Goal: Task Accomplishment & Management: Manage account settings

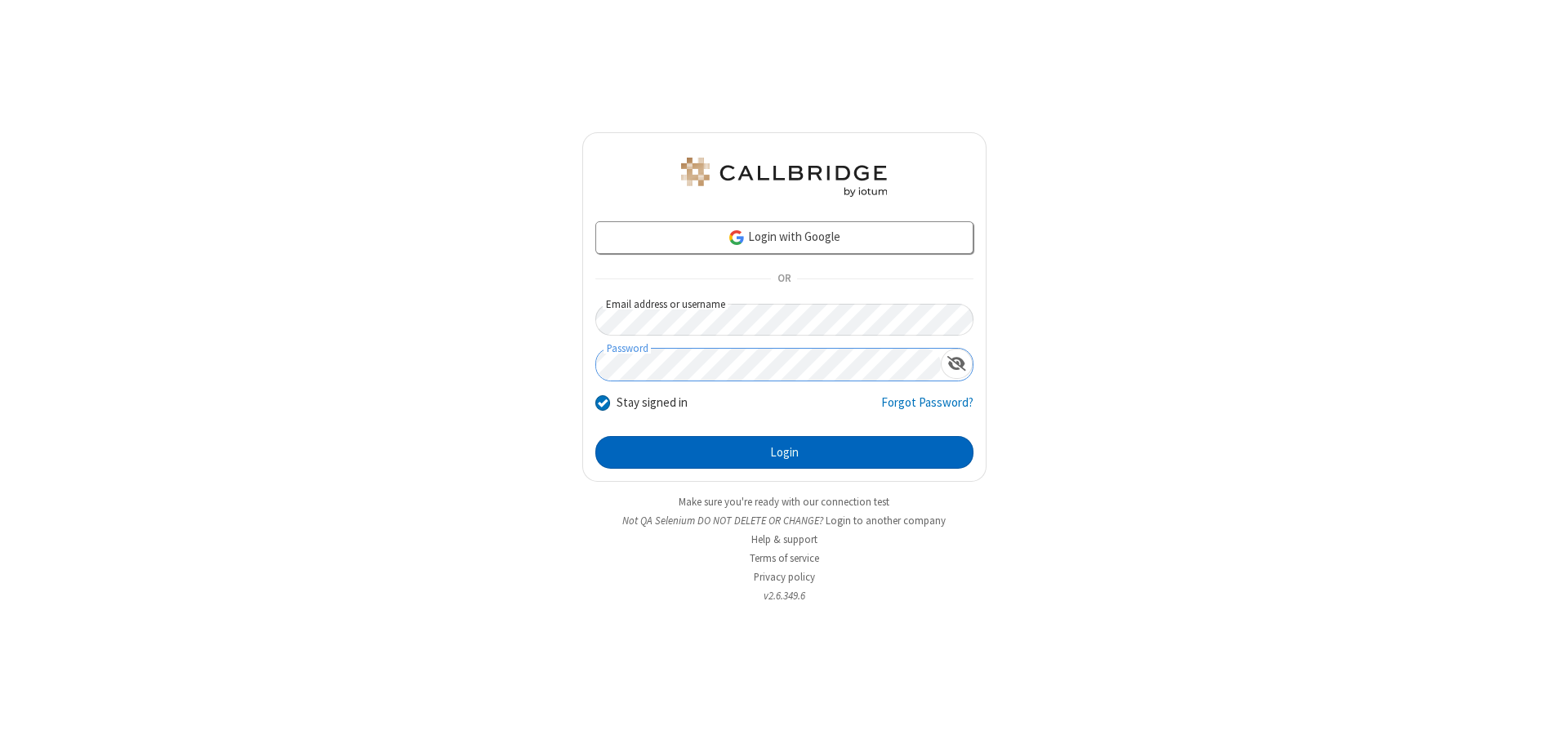
click at [784, 452] on button "Login" at bounding box center [785, 452] width 378 height 32
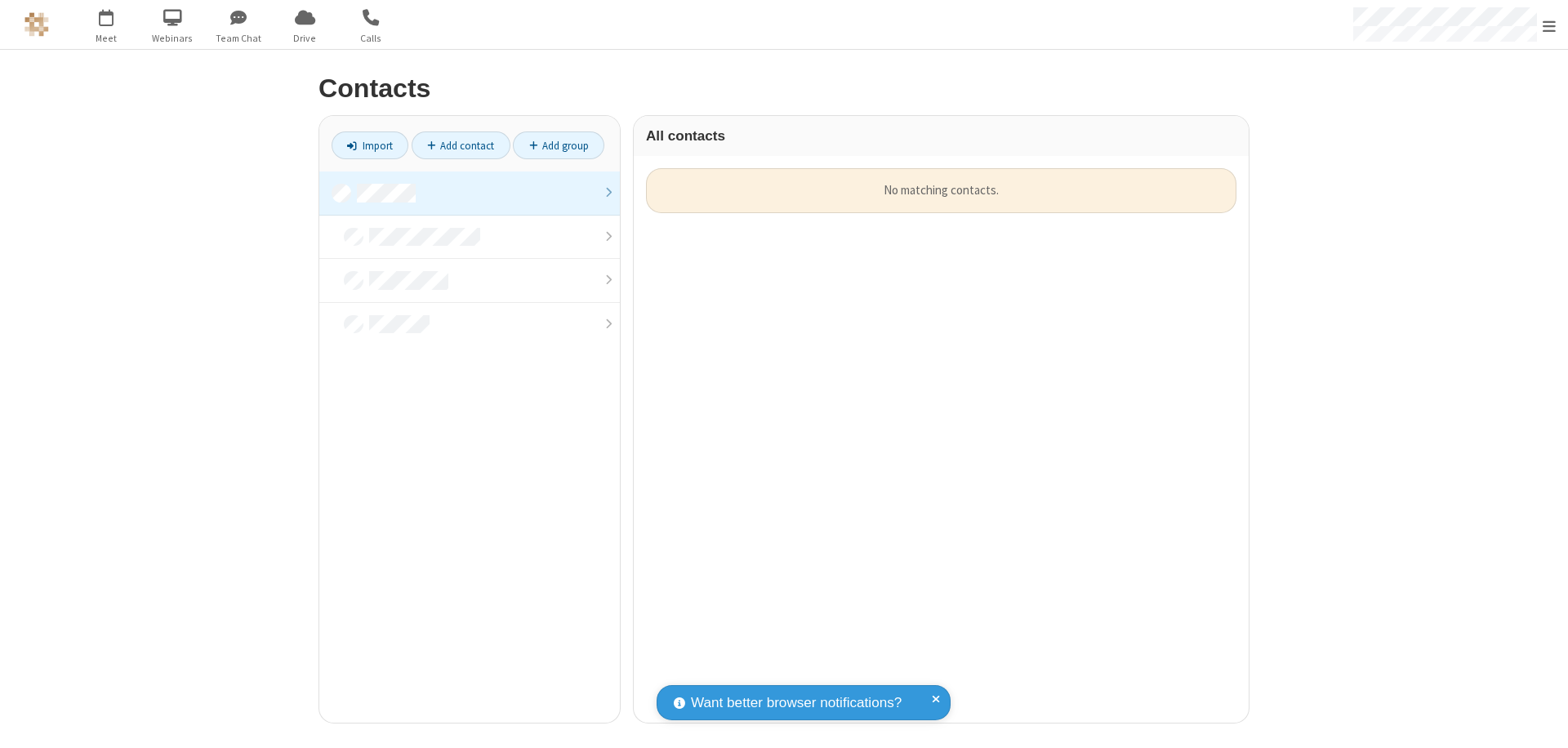
click at [470, 193] on link at bounding box center [470, 193] width 301 height 44
click at [460, 146] on link "Add contact" at bounding box center [461, 145] width 99 height 28
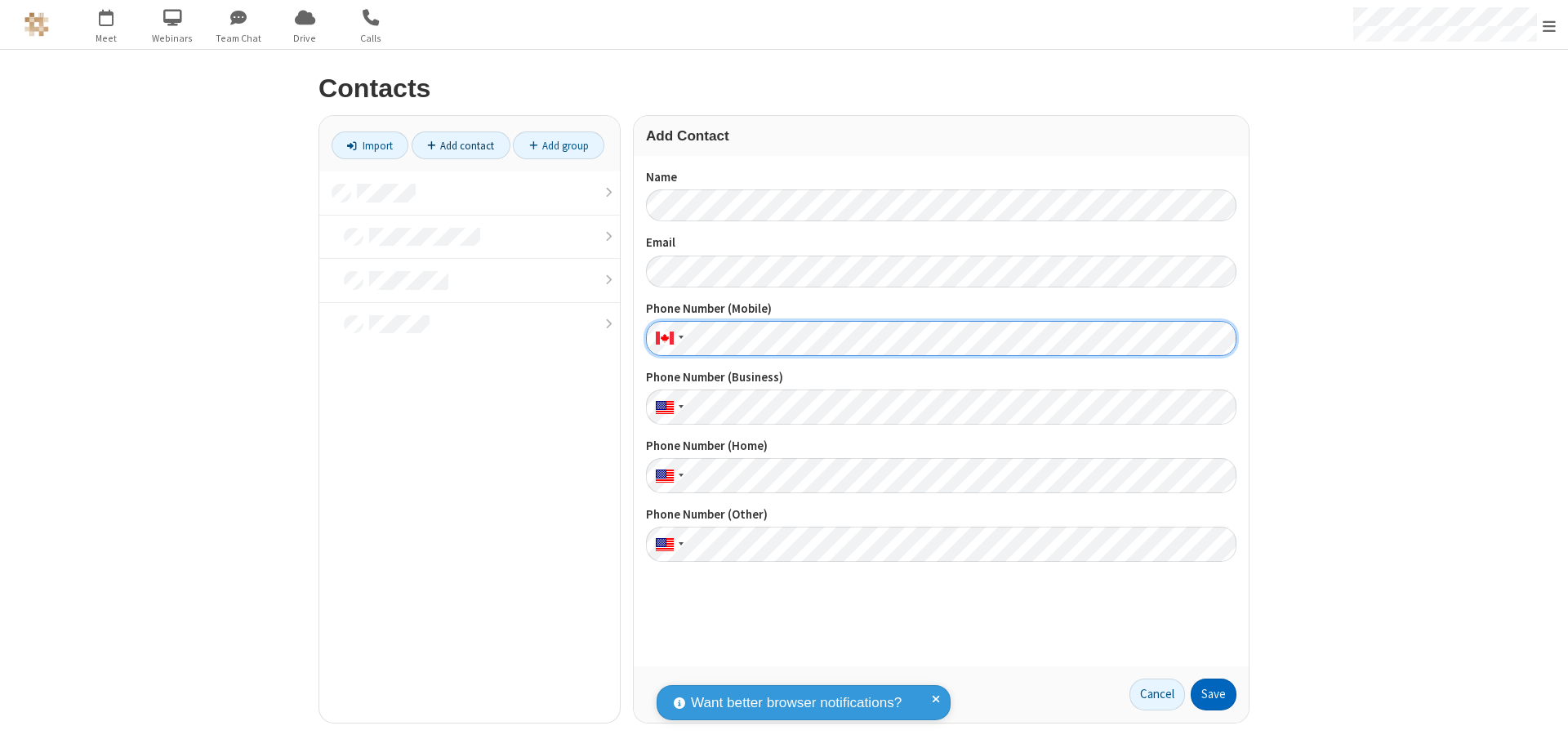
click at [1213, 693] on button "Save" at bounding box center [1213, 694] width 46 height 32
